Goal: Transaction & Acquisition: Obtain resource

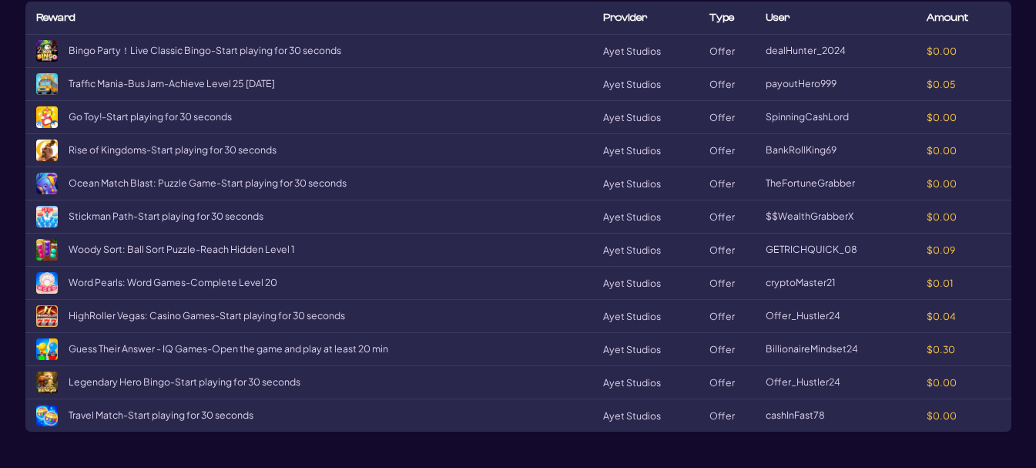
scroll to position [2588, 0]
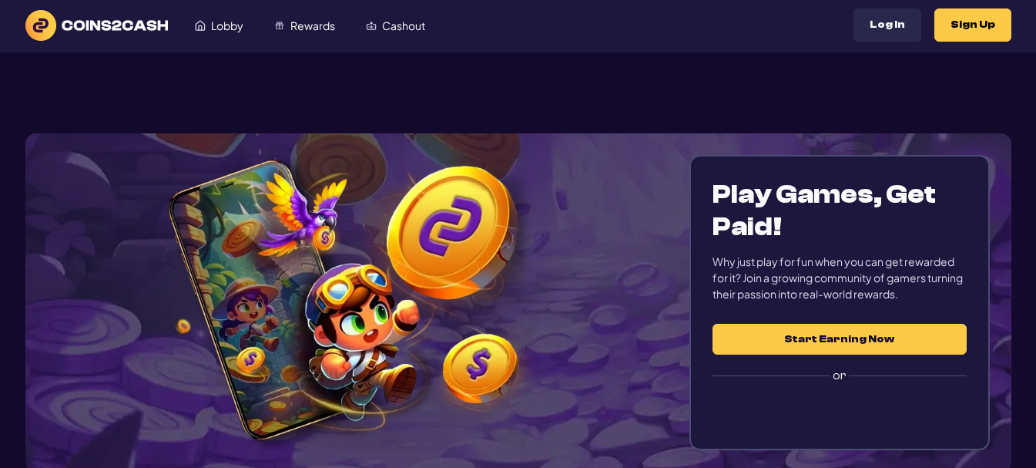
scroll to position [0, 0]
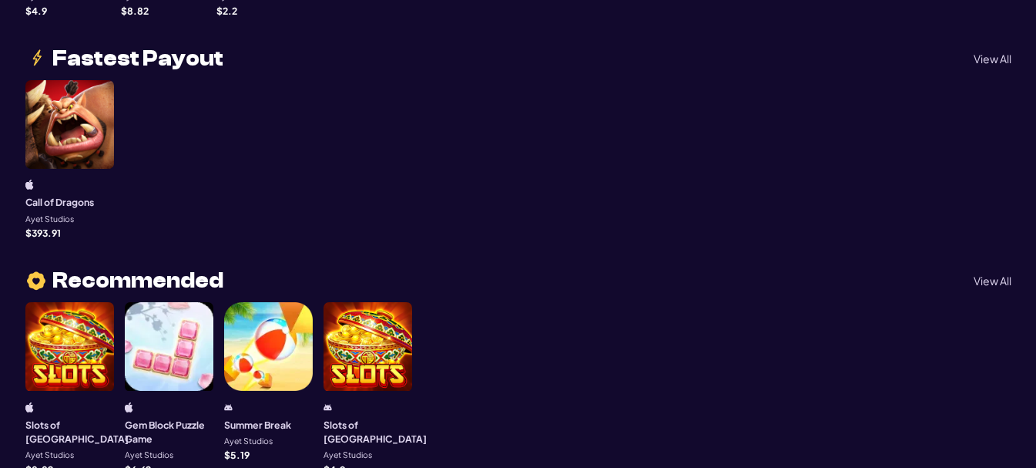
scroll to position [472, 0]
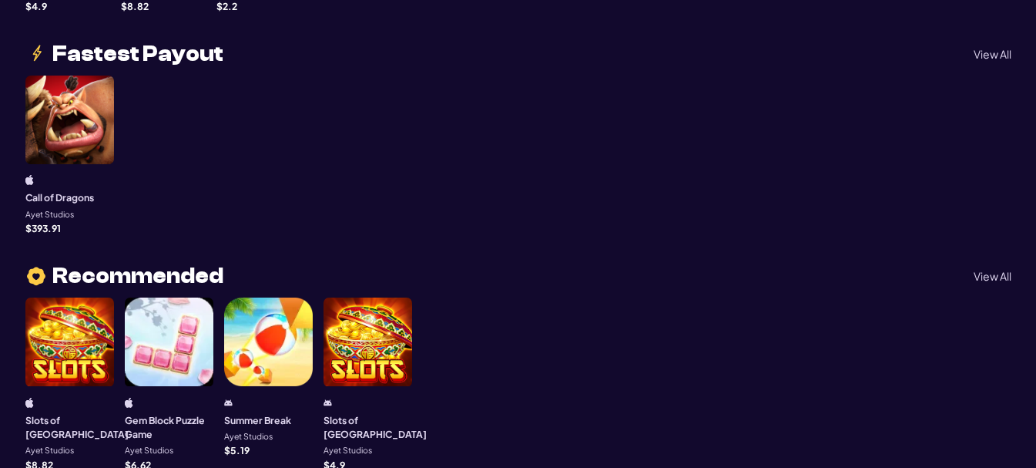
click at [990, 49] on p "View All" at bounding box center [993, 54] width 38 height 11
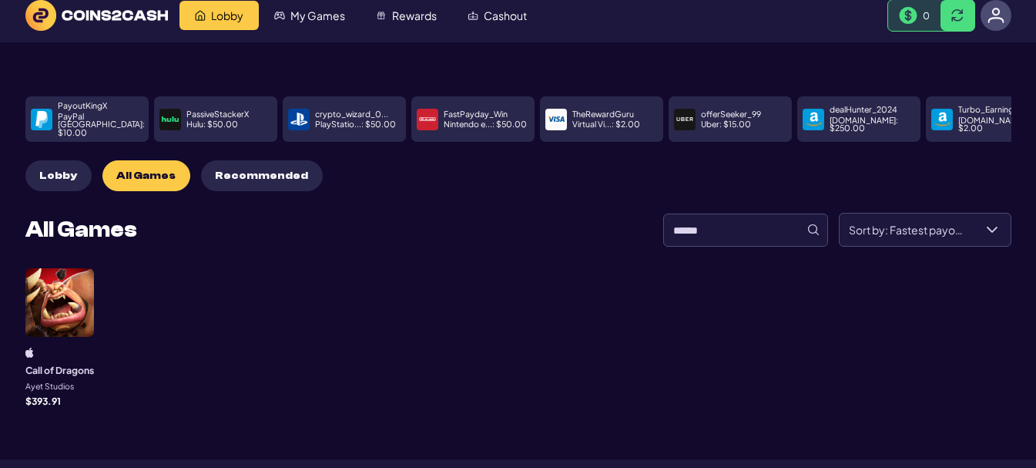
scroll to position [0, 0]
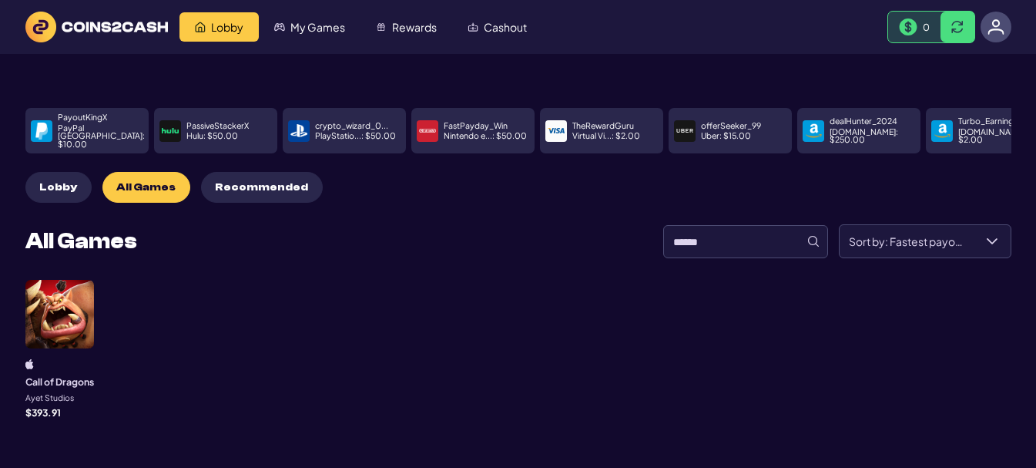
click at [125, 182] on span "All Games" at bounding box center [145, 187] width 59 height 13
click at [58, 181] on span "Lobby" at bounding box center [58, 187] width 38 height 13
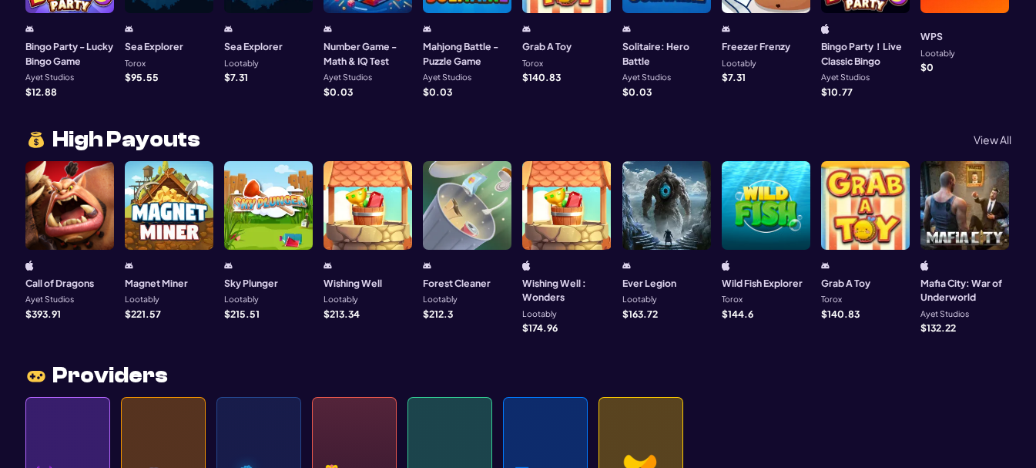
scroll to position [1319, 0]
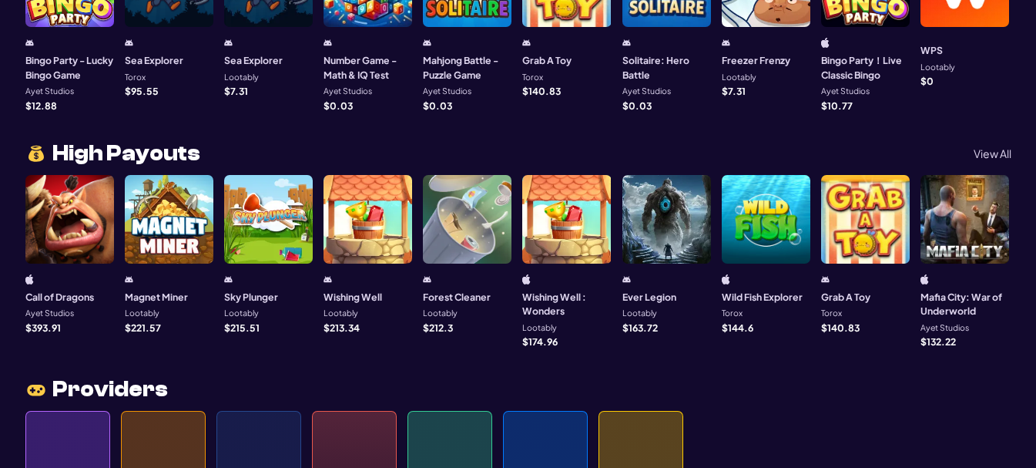
click at [983, 151] on p "View All" at bounding box center [993, 153] width 38 height 11
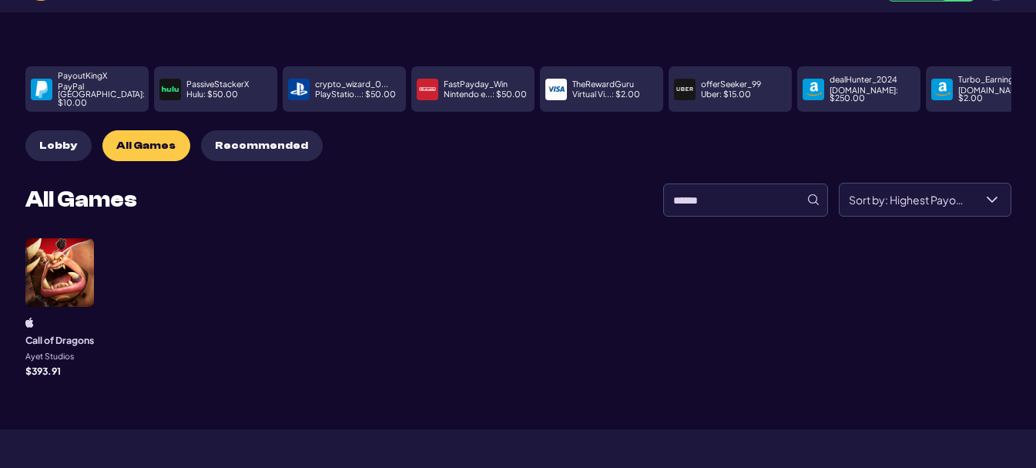
scroll to position [12, 0]
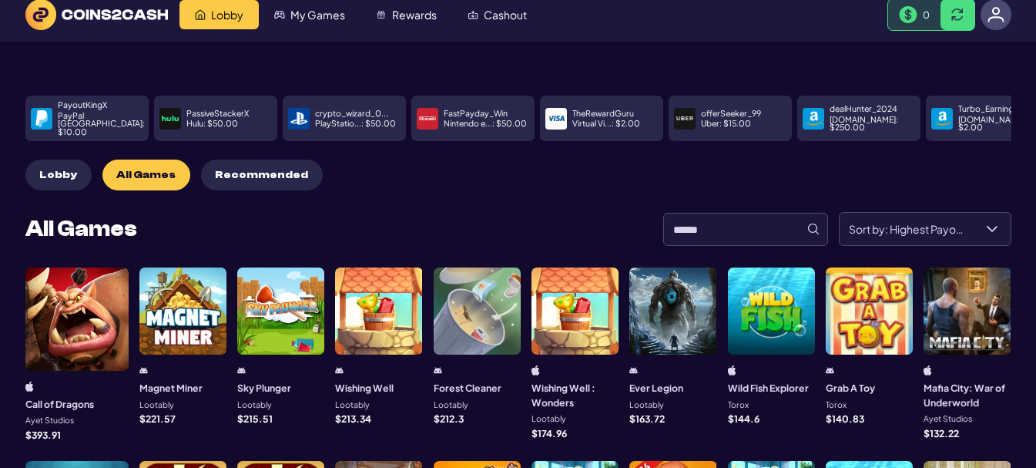
click at [270, 169] on span "Recommended" at bounding box center [261, 175] width 93 height 13
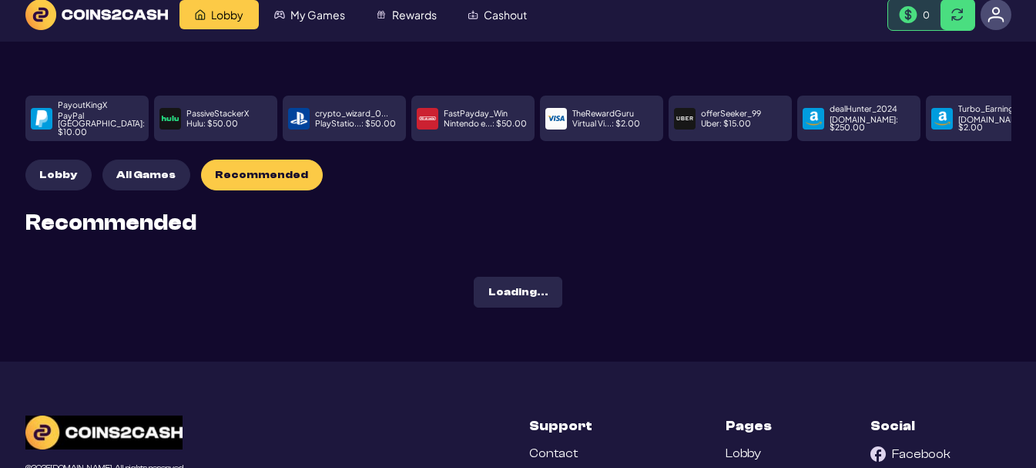
click at [140, 169] on span "All Games" at bounding box center [145, 175] width 59 height 13
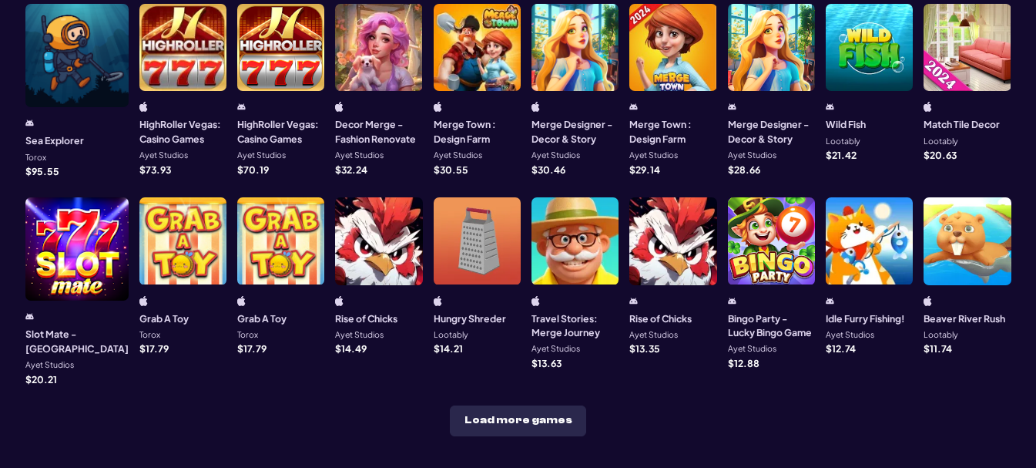
scroll to position [475, 0]
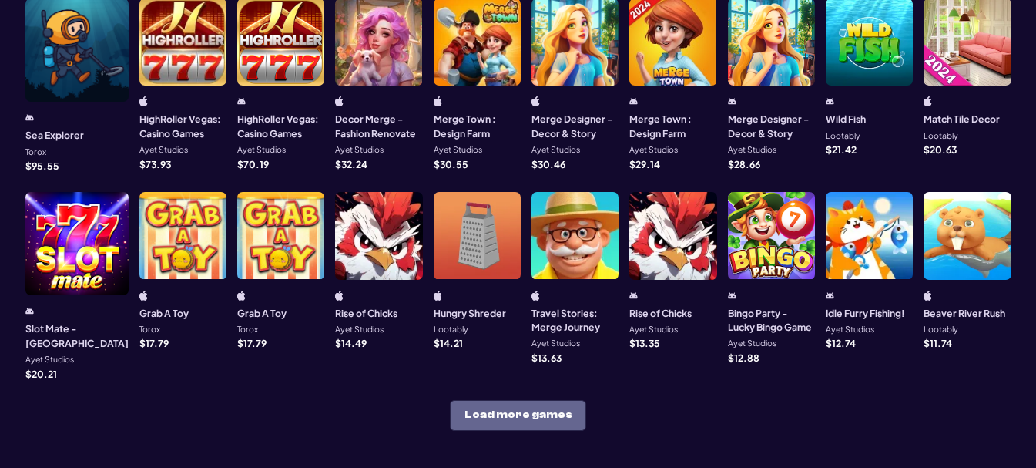
click at [569, 400] on button "Load more games" at bounding box center [518, 415] width 136 height 31
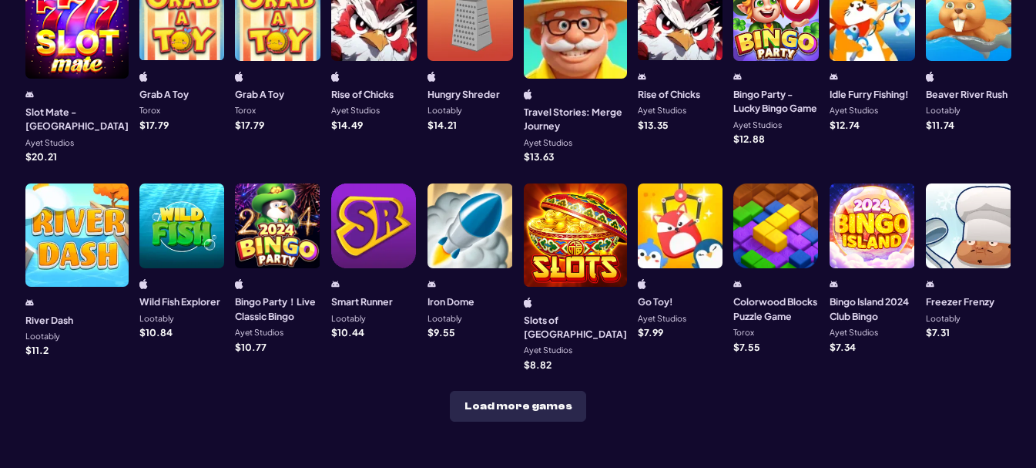
scroll to position [721, 0]
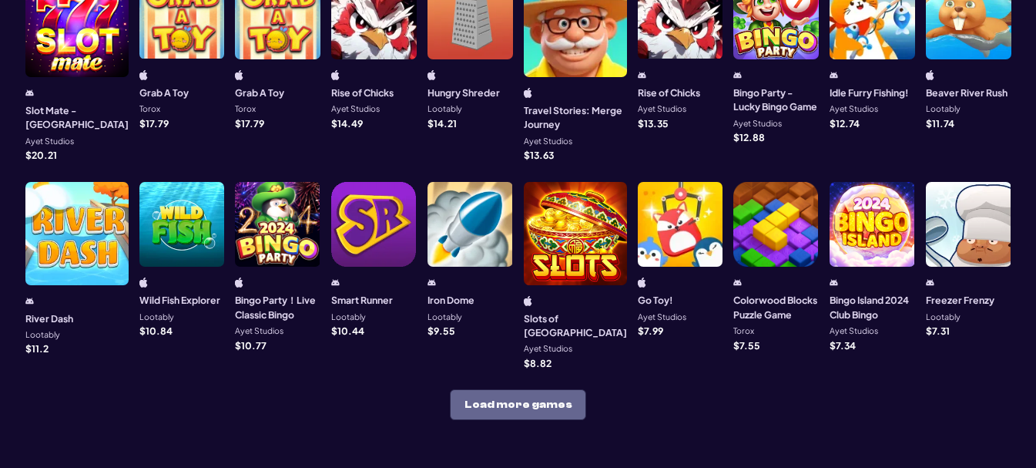
click at [549, 389] on button "Load more games" at bounding box center [518, 404] width 136 height 31
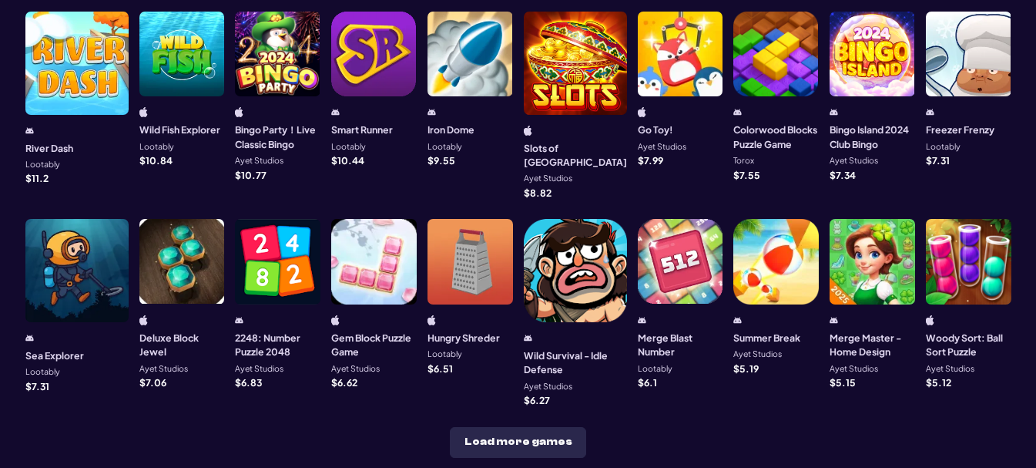
scroll to position [889, 0]
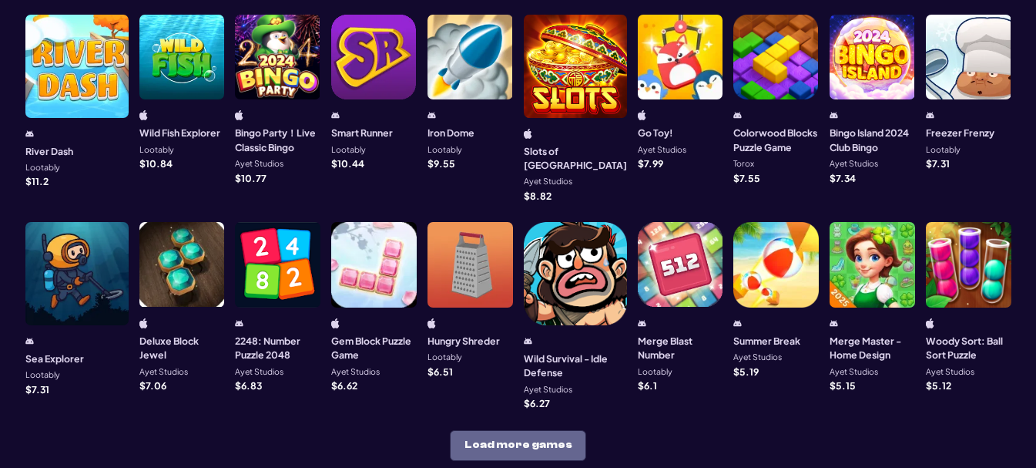
click at [556, 430] on button "Load more games" at bounding box center [518, 445] width 136 height 31
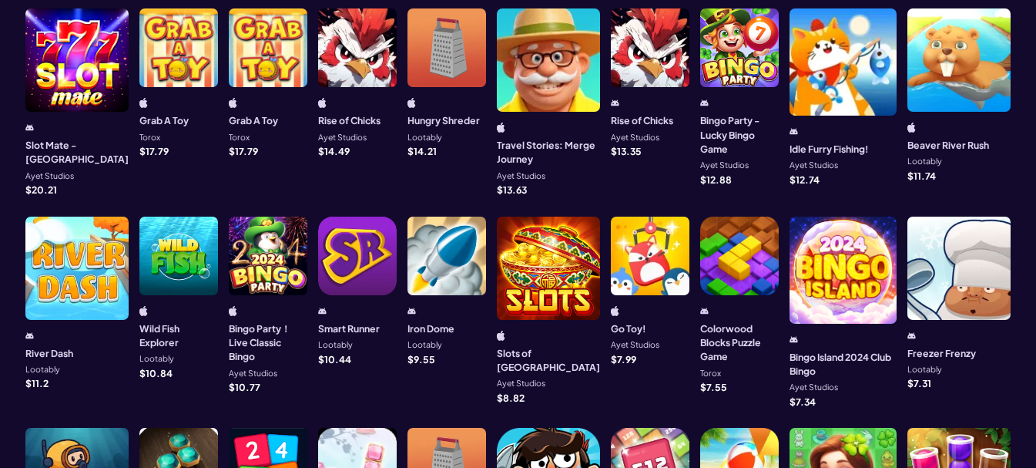
scroll to position [1134, 0]
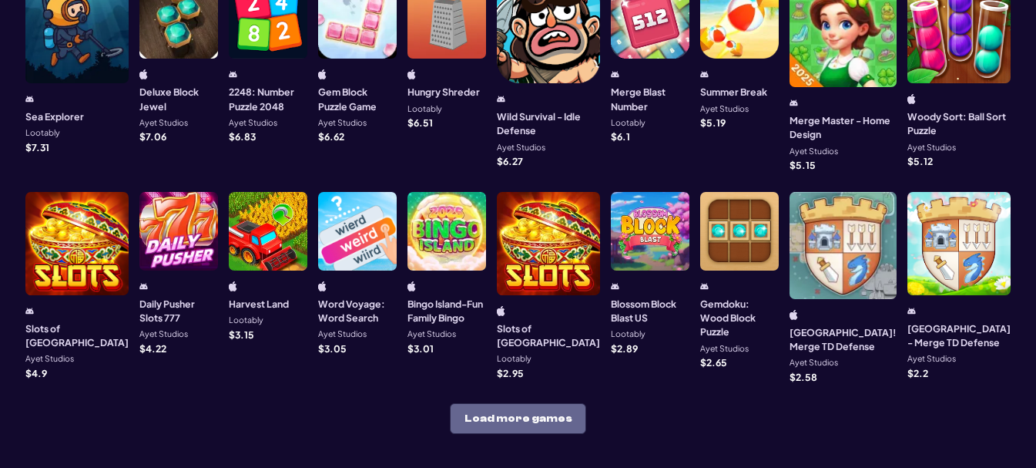
click at [554, 403] on button "Load more games" at bounding box center [518, 418] width 136 height 31
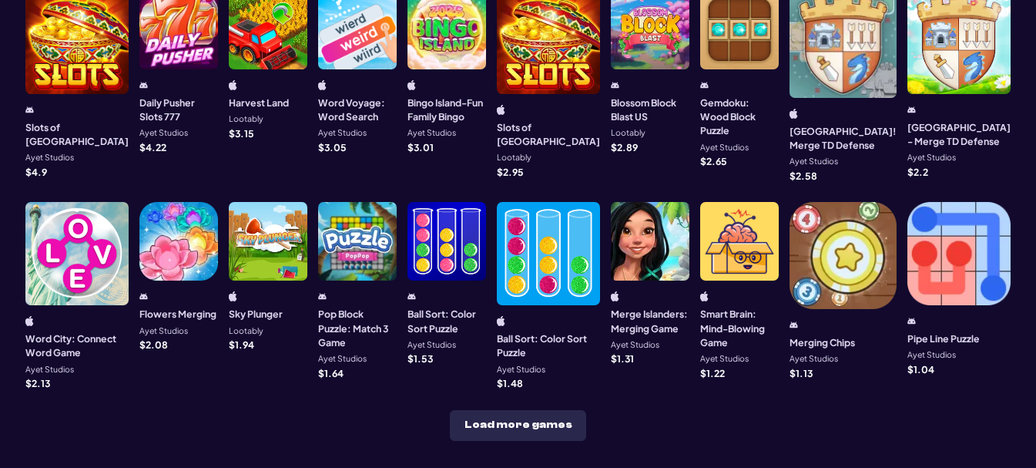
scroll to position [1339, 0]
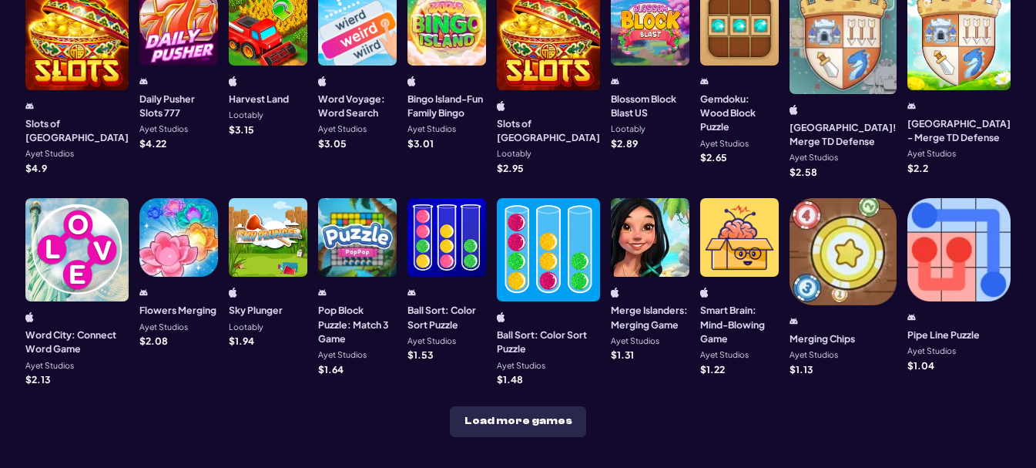
click at [543, 406] on button "Load more games" at bounding box center [518, 421] width 136 height 31
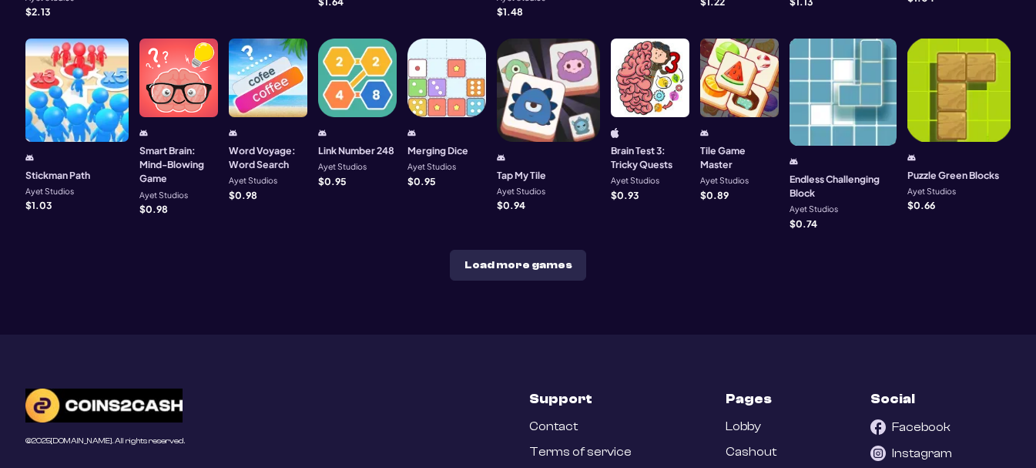
scroll to position [1705, 0]
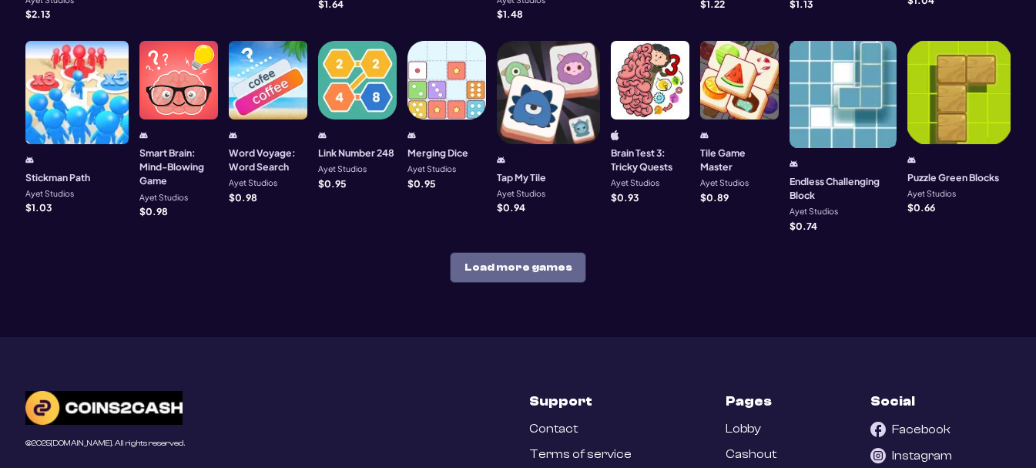
click at [564, 252] on button "Load more games" at bounding box center [518, 267] width 136 height 31
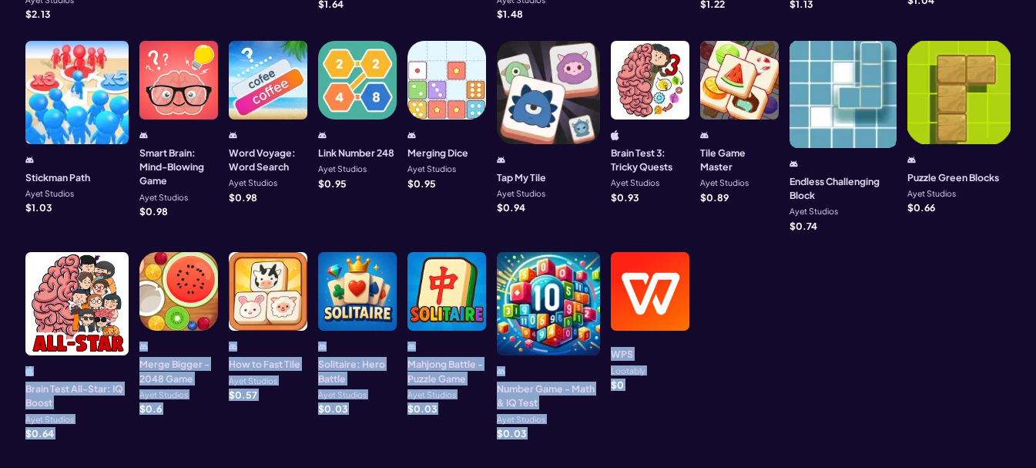
drag, startPoint x: 1036, startPoint y: 351, endPoint x: 1043, endPoint y: 413, distance: 62.0
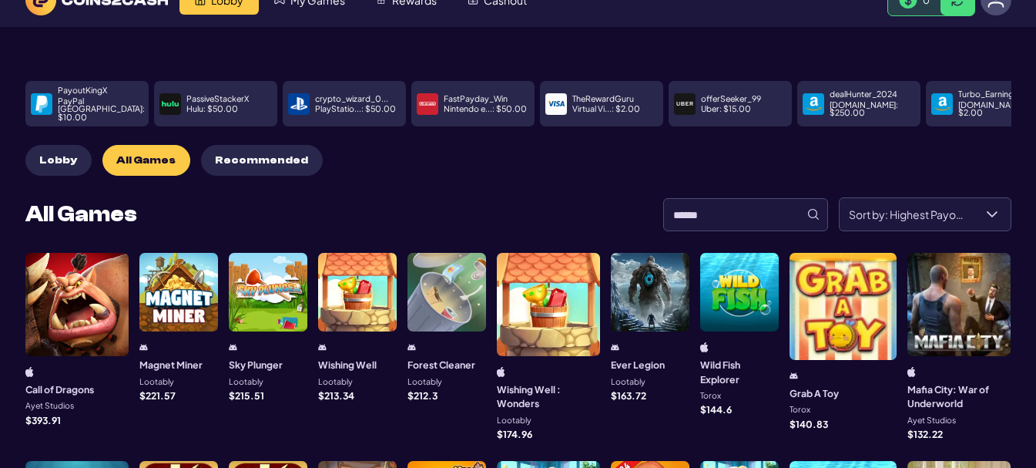
scroll to position [0, 0]
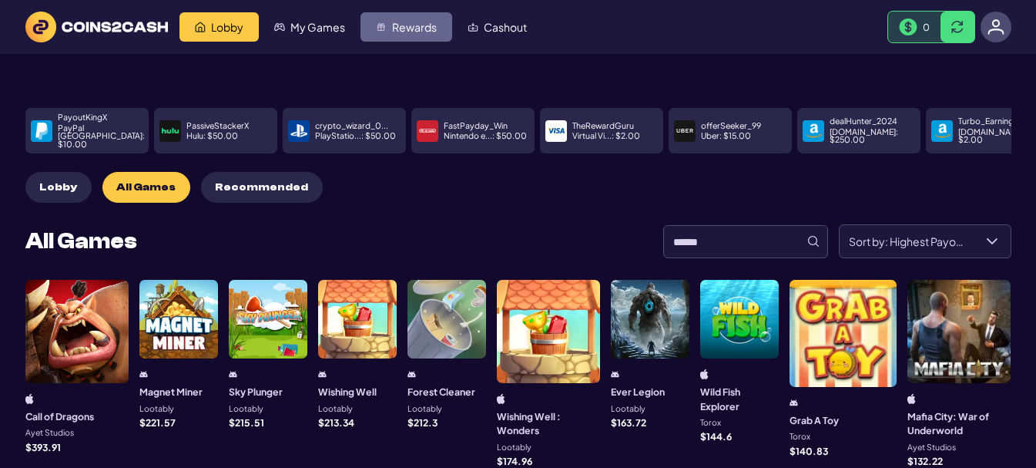
click at [405, 32] on span "Rewards" at bounding box center [414, 27] width 45 height 11
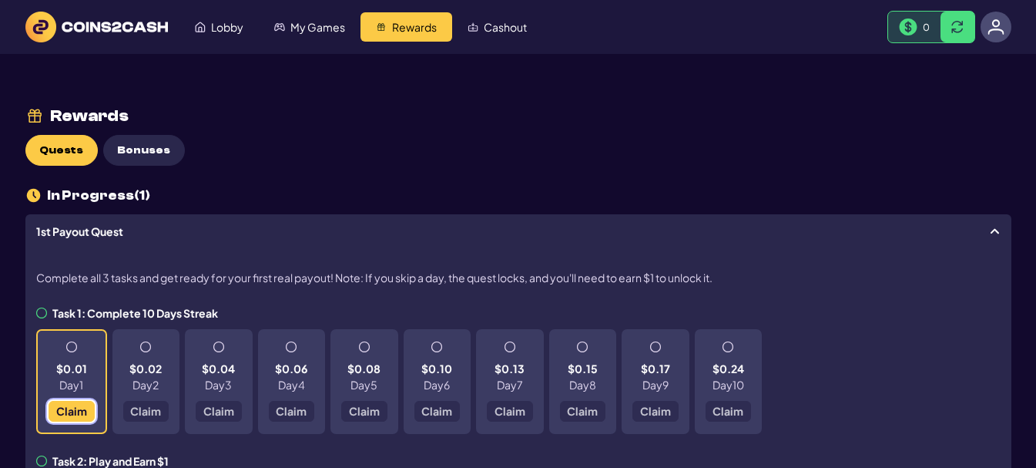
click at [64, 413] on span "Claim" at bounding box center [70, 410] width 31 height 11
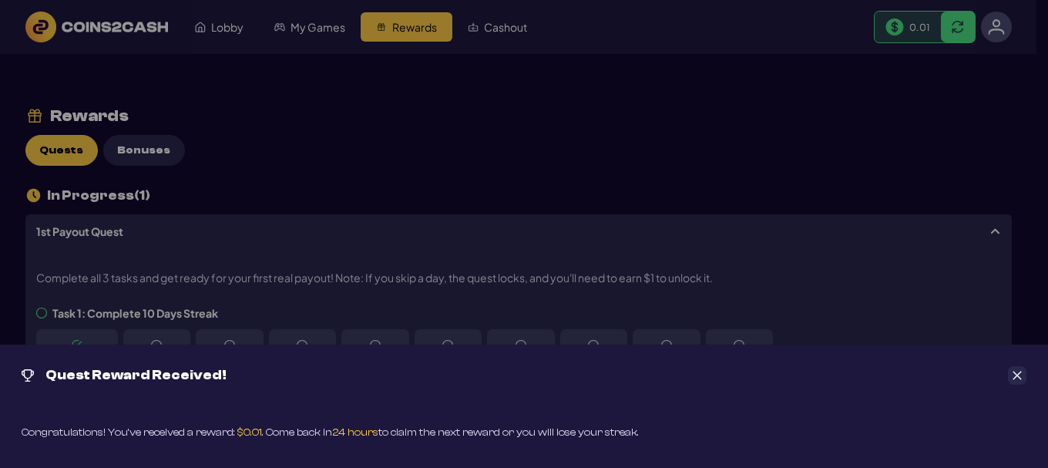
click at [563, 160] on div "Quest Reward Received! Congratulations! You’ve received a reward: $0.01 . Come …" at bounding box center [524, 234] width 1048 height 468
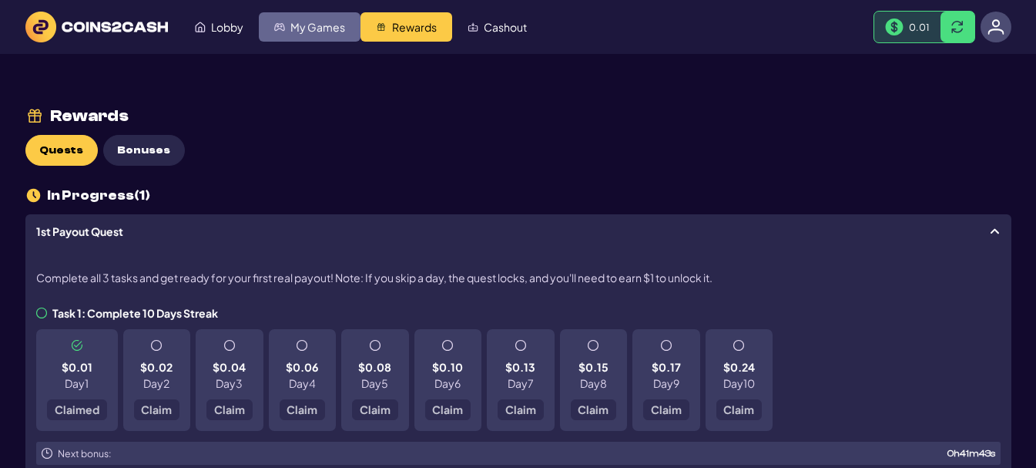
click at [304, 24] on span "My Games" at bounding box center [318, 27] width 55 height 11
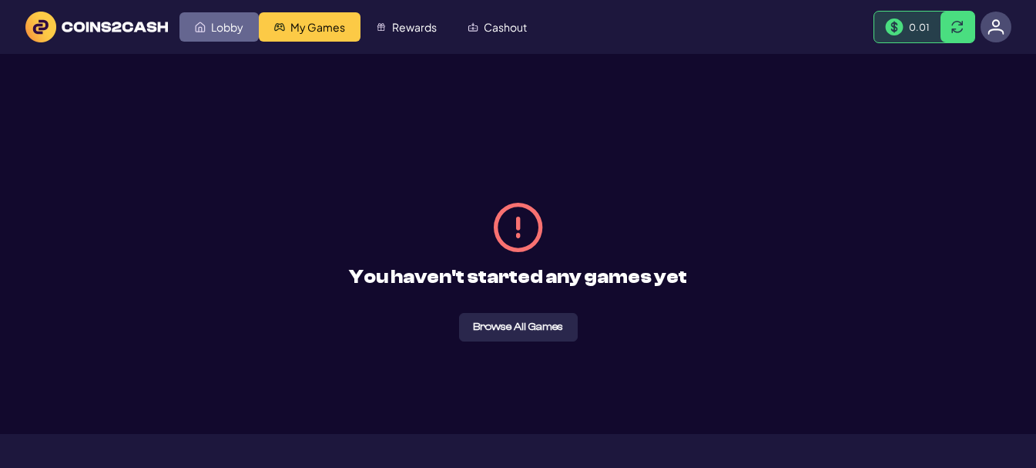
click at [222, 24] on span "Lobby" at bounding box center [227, 27] width 32 height 11
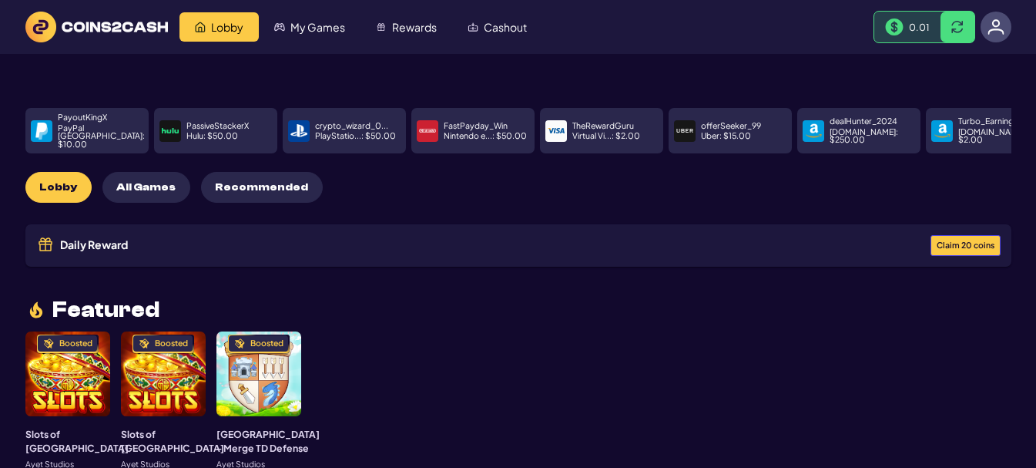
click at [972, 241] on span "Claim 20 coins" at bounding box center [966, 245] width 58 height 8
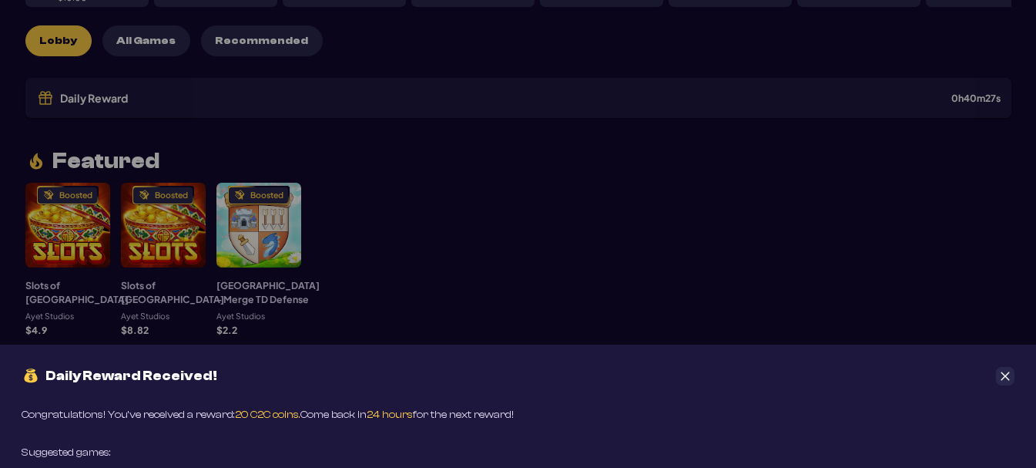
click at [1006, 378] on icon "Close" at bounding box center [1005, 376] width 11 height 11
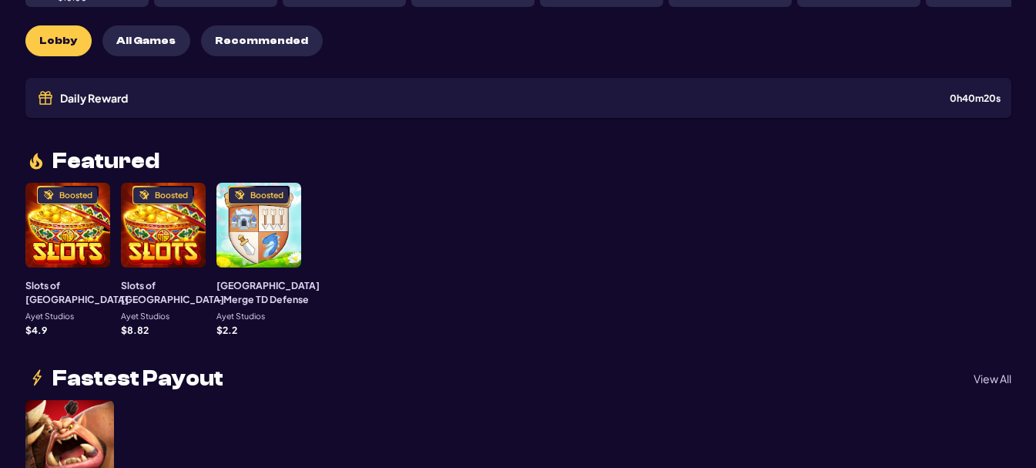
click at [170, 26] on button "All Games" at bounding box center [146, 40] width 88 height 31
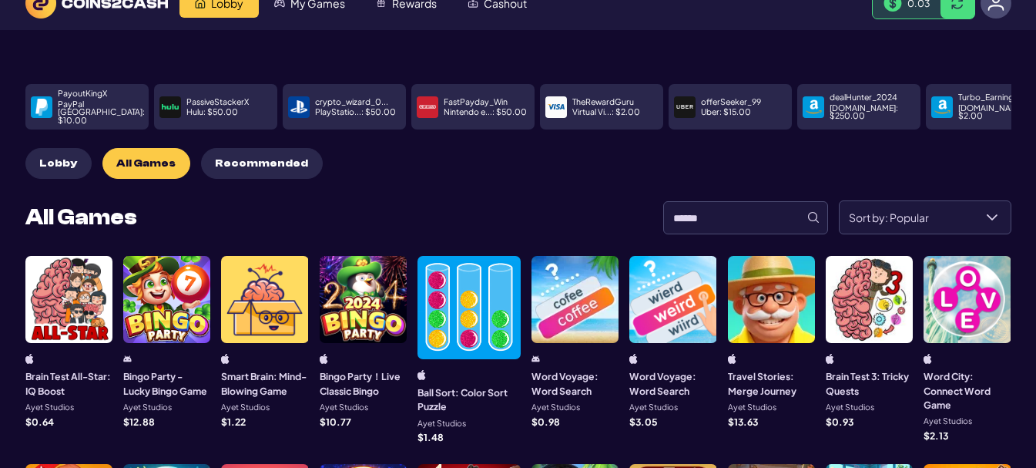
scroll to position [22, 0]
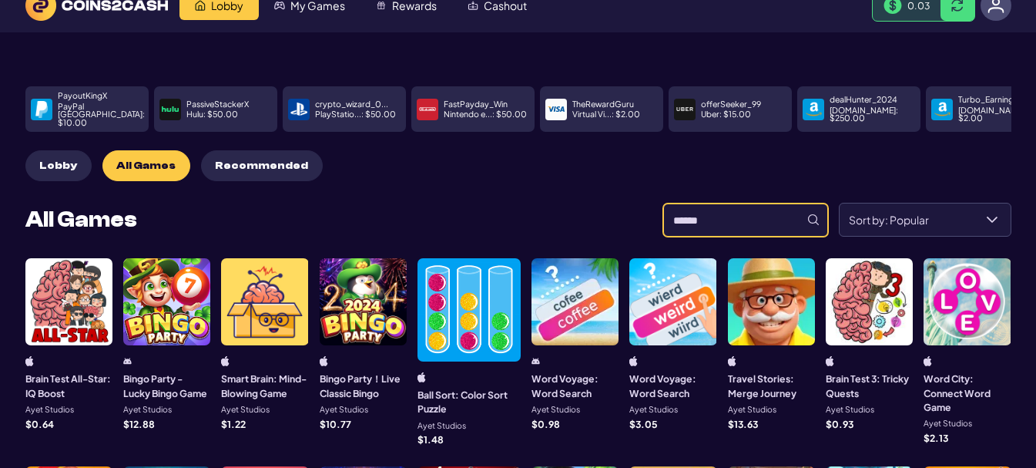
click at [724, 204] on input at bounding box center [745, 219] width 165 height 33
click at [250, 166] on button "Recommended" at bounding box center [262, 165] width 122 height 31
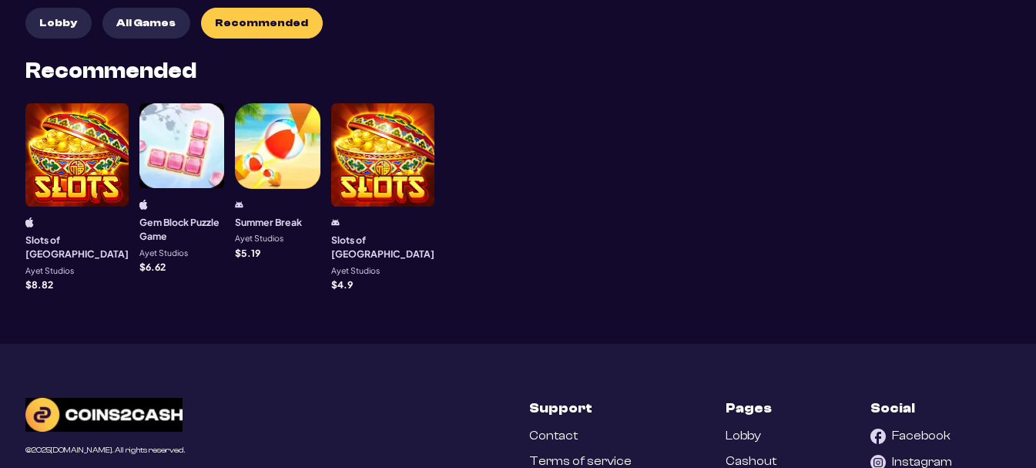
scroll to position [150, 0]
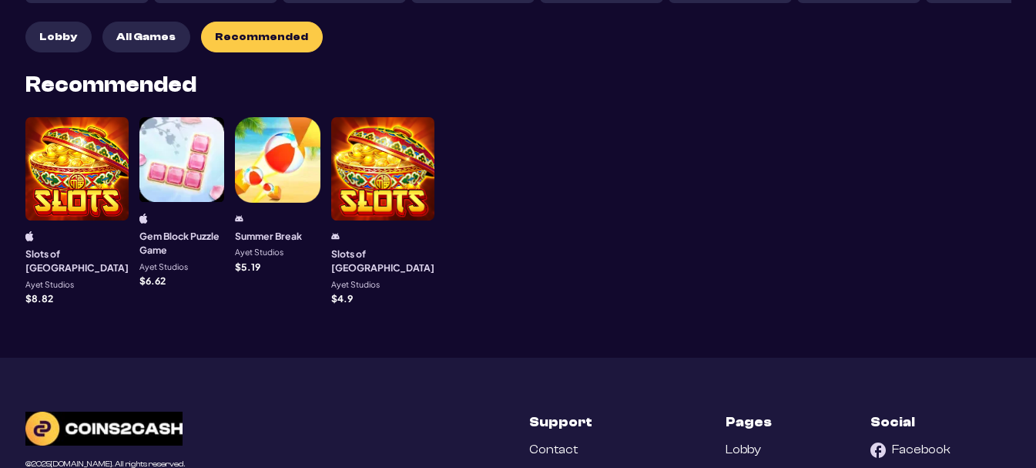
click at [410, 166] on div at bounding box center [382, 168] width 103 height 103
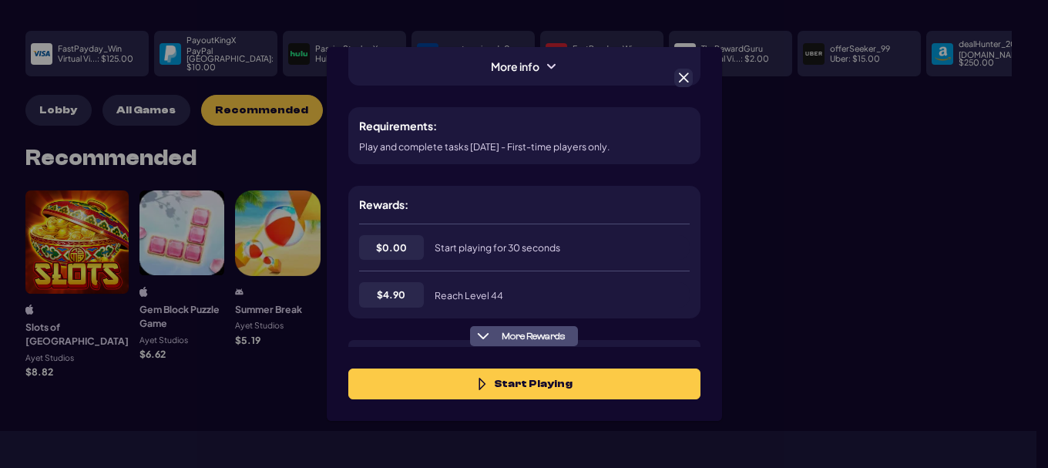
scroll to position [250, 0]
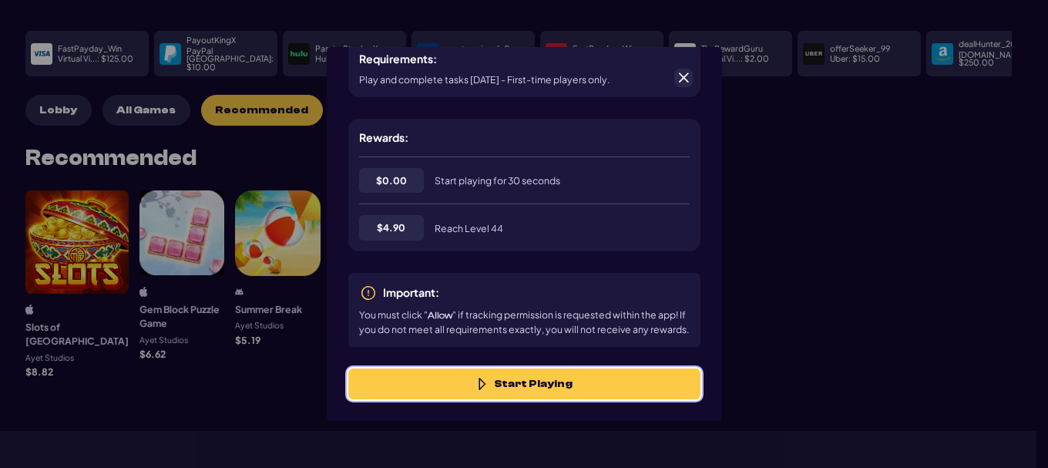
click at [567, 378] on button "Start Playing" at bounding box center [524, 383] width 352 height 31
